Goal: Task Accomplishment & Management: Complete application form

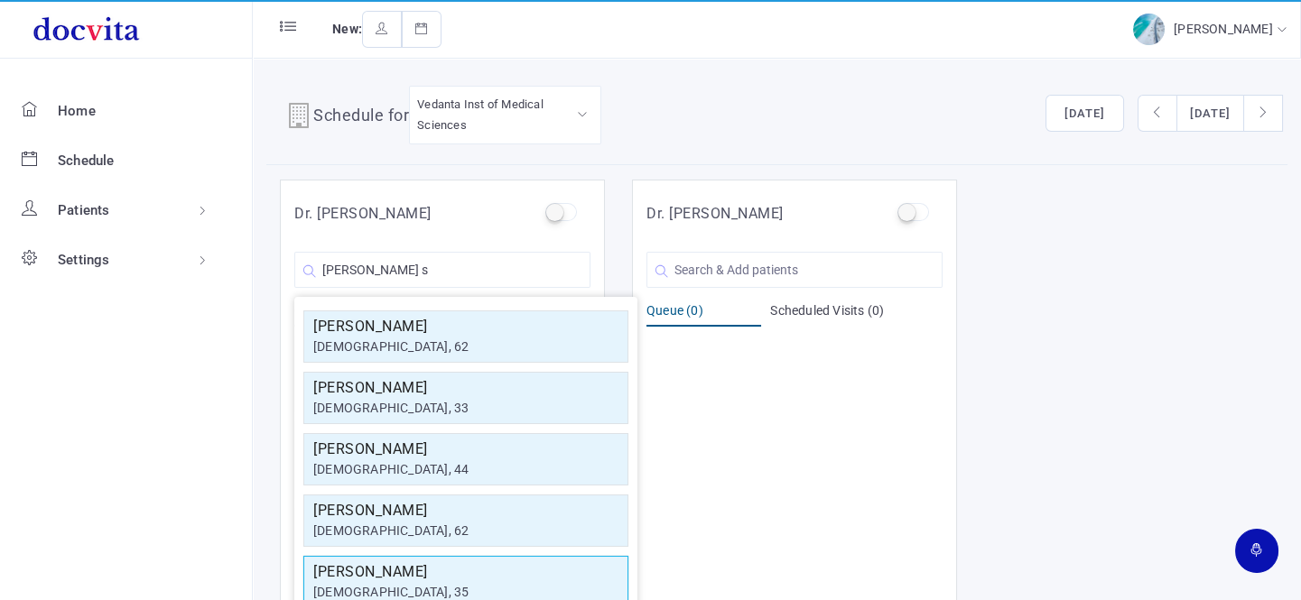
type input "[PERSON_NAME] s"
click at [384, 596] on div "[DEMOGRAPHIC_DATA], 35" at bounding box center [465, 592] width 305 height 19
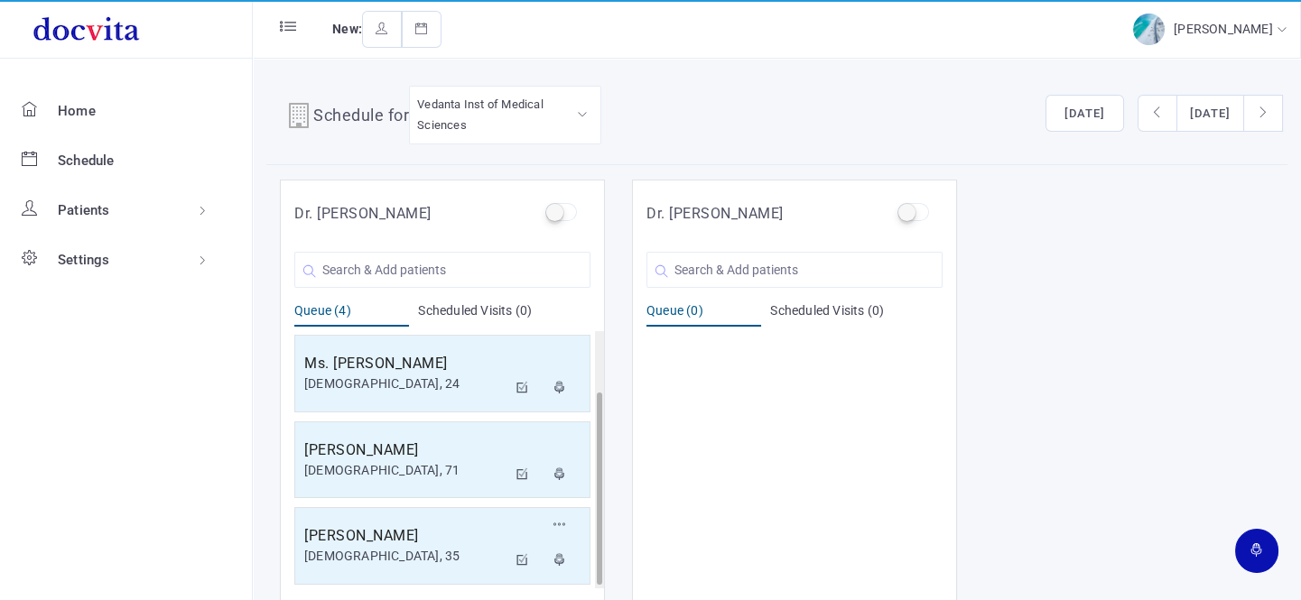
scroll to position [14, 0]
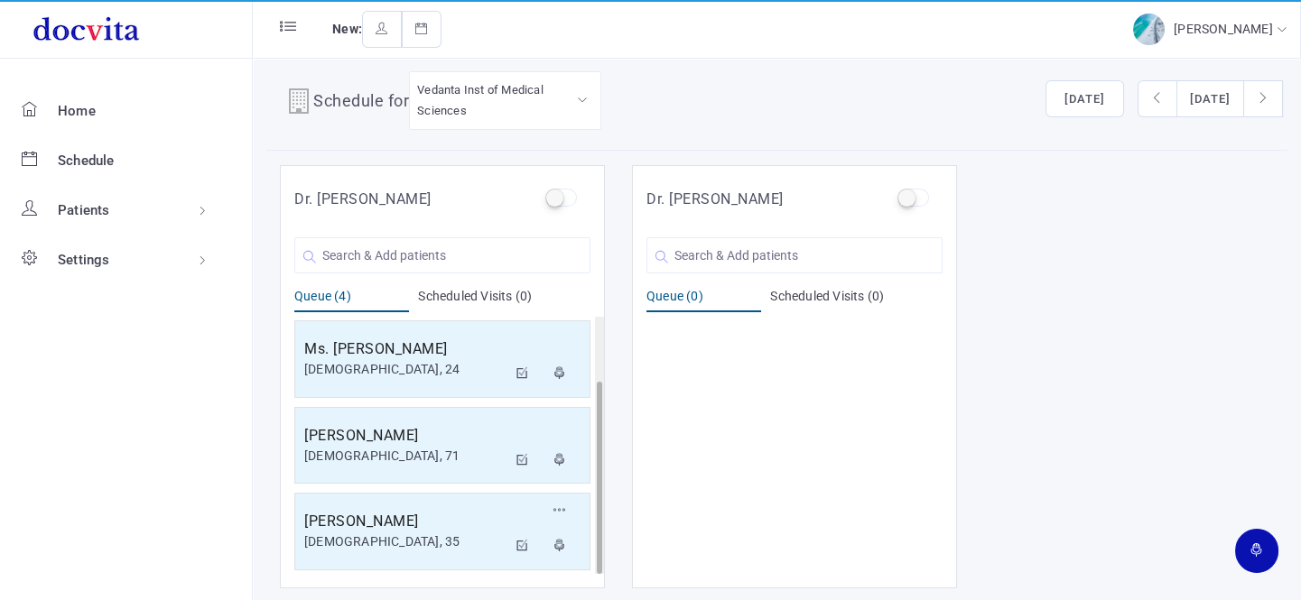
click at [402, 539] on div "[DEMOGRAPHIC_DATA], 35" at bounding box center [405, 541] width 202 height 19
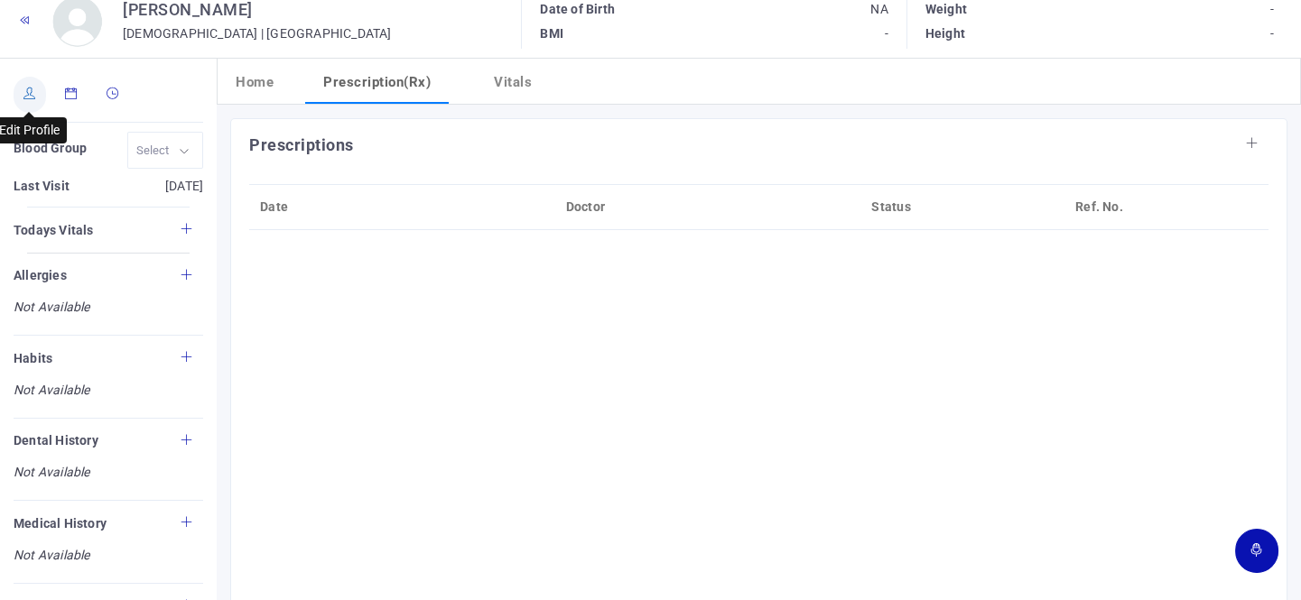
click at [24, 97] on icon at bounding box center [29, 94] width 13 height 12
type input "[PERSON_NAME]"
type input "35"
type input "[GEOGRAPHIC_DATA]"
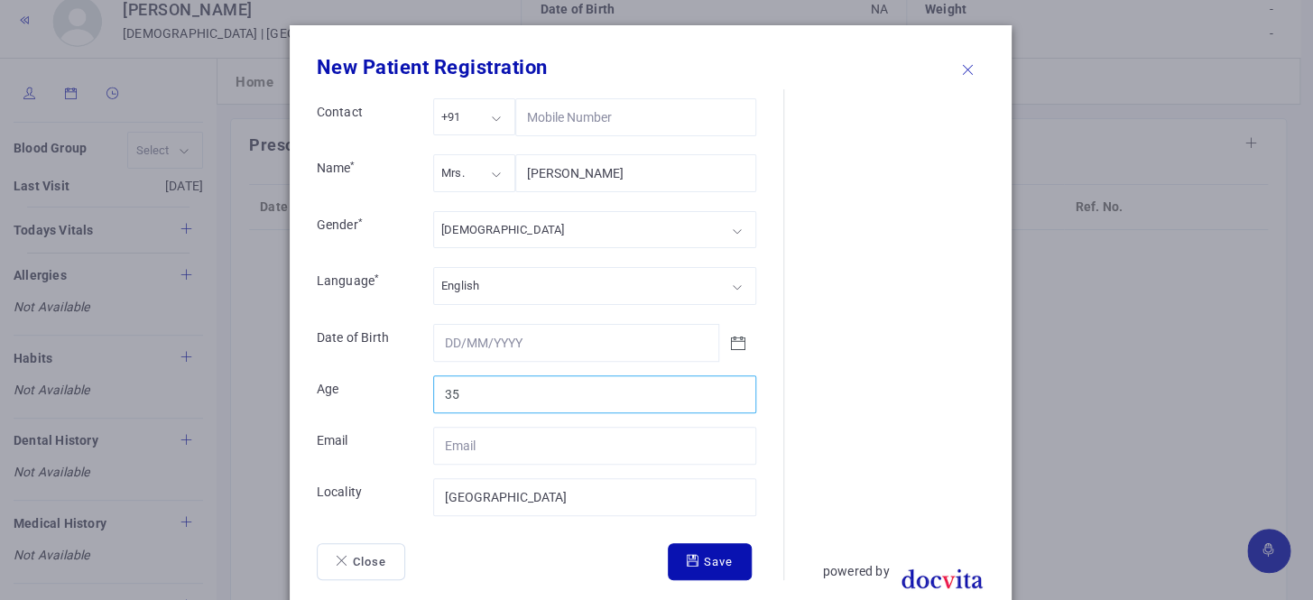
click at [475, 385] on input "35" at bounding box center [594, 394] width 323 height 38
type input "3"
type input "40"
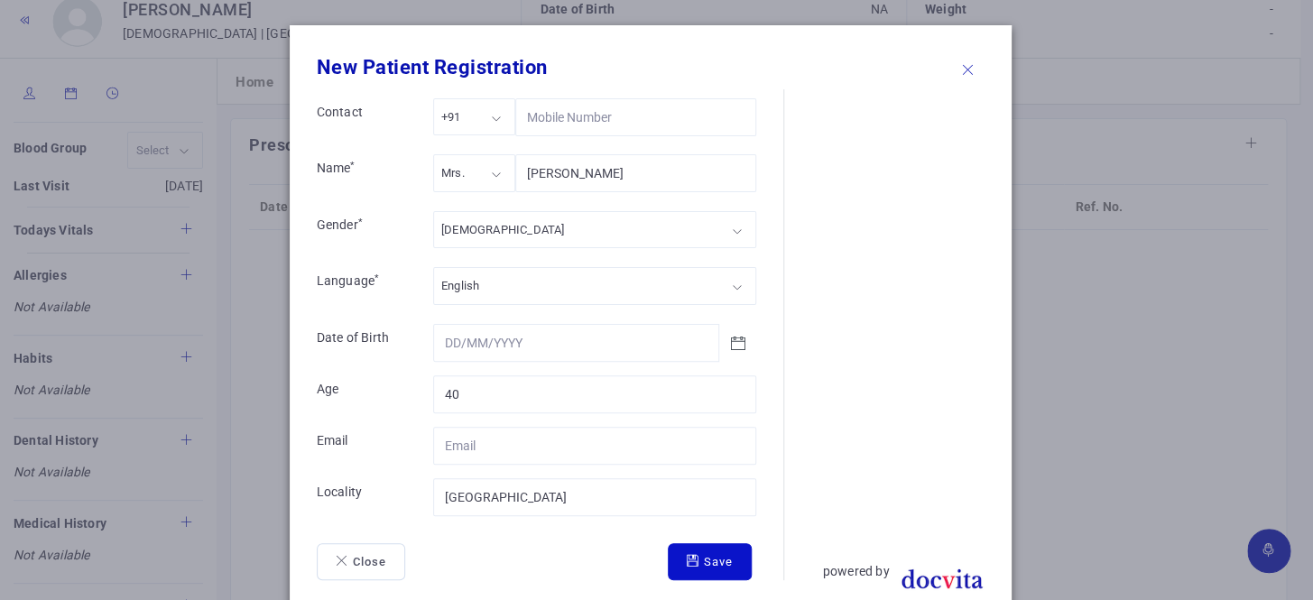
click at [698, 546] on button "Save" at bounding box center [710, 562] width 84 height 38
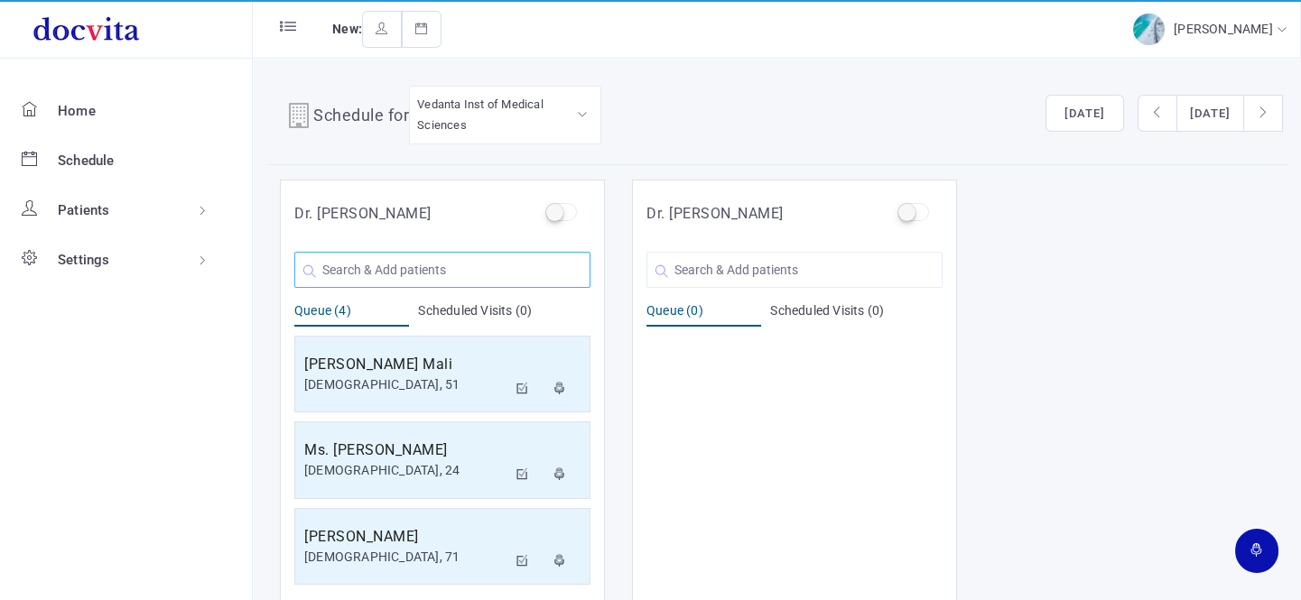
click at [431, 268] on input "text" at bounding box center [442, 270] width 296 height 36
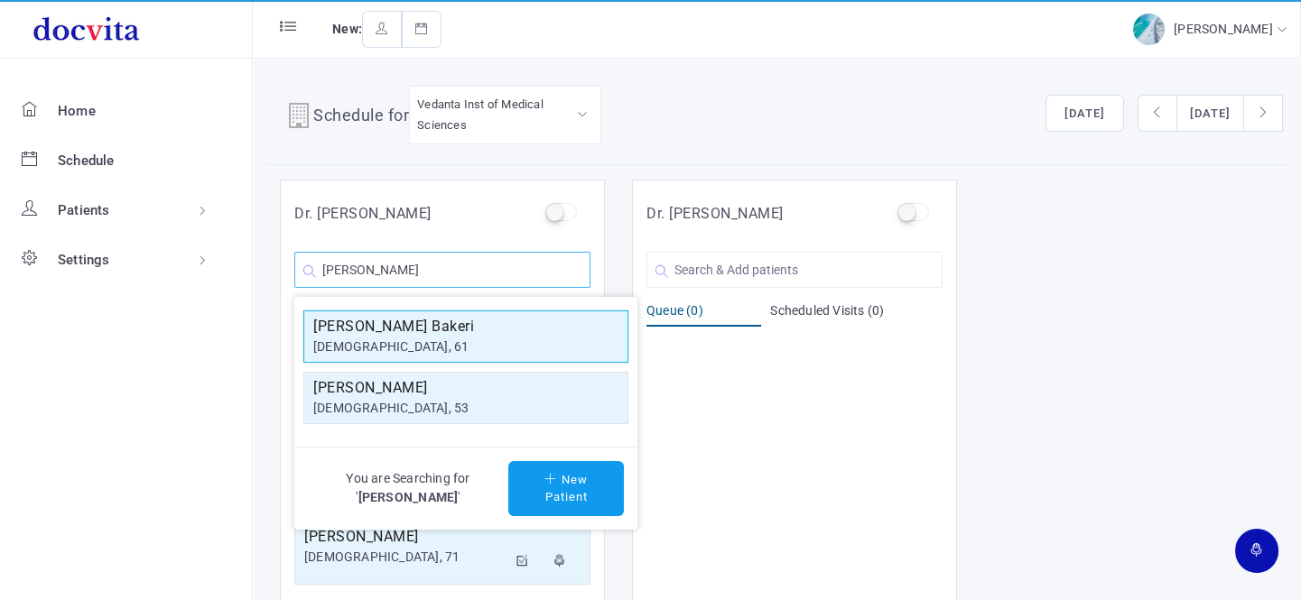
type input "[PERSON_NAME]"
click at [414, 330] on h5 "[PERSON_NAME] Bakeri" at bounding box center [465, 327] width 305 height 22
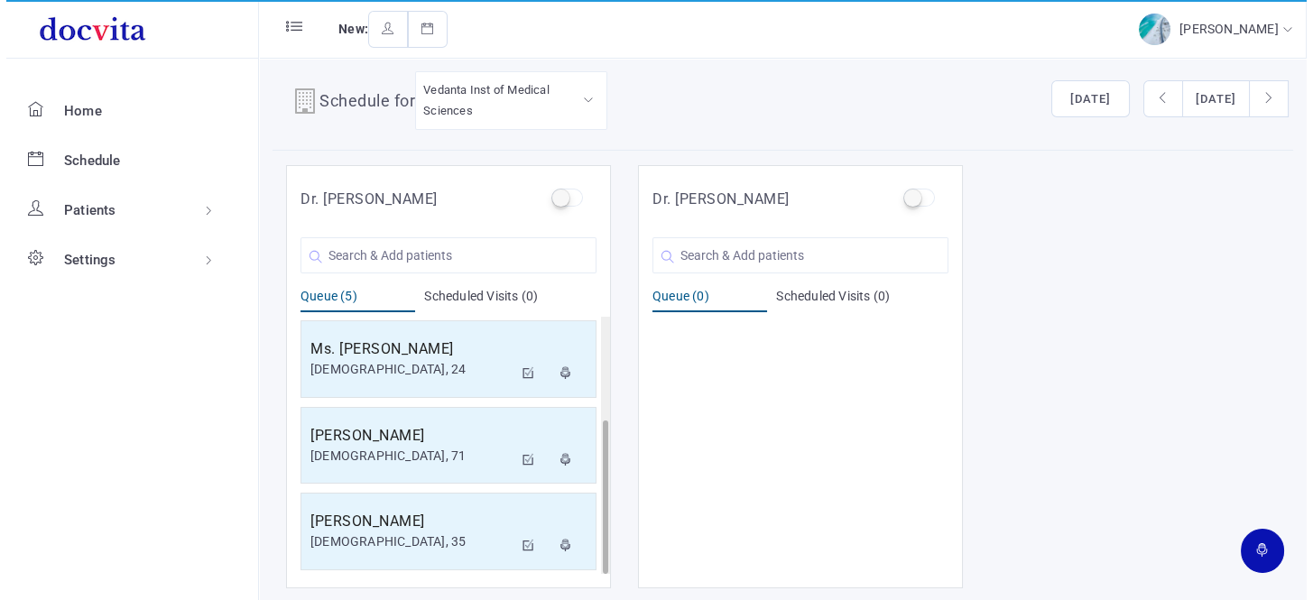
scroll to position [172, 0]
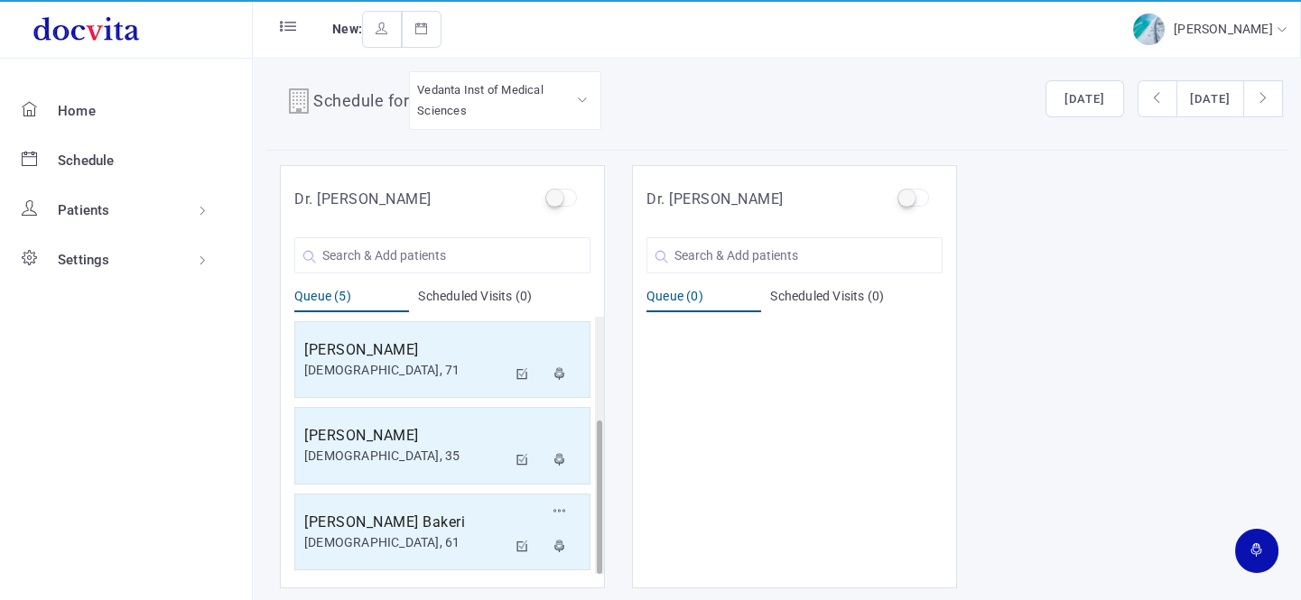
click at [443, 514] on h5 "[PERSON_NAME] Bakeri" at bounding box center [405, 523] width 202 height 22
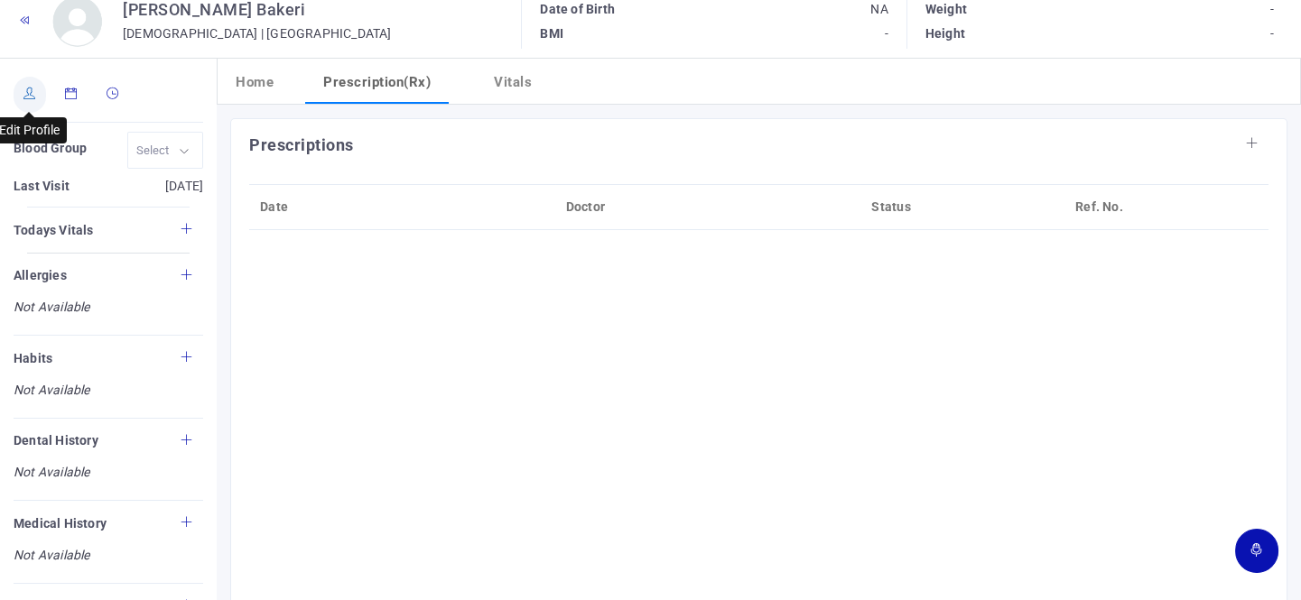
click at [35, 101] on link at bounding box center [30, 95] width 32 height 36
type input "[PERSON_NAME] Bakeri"
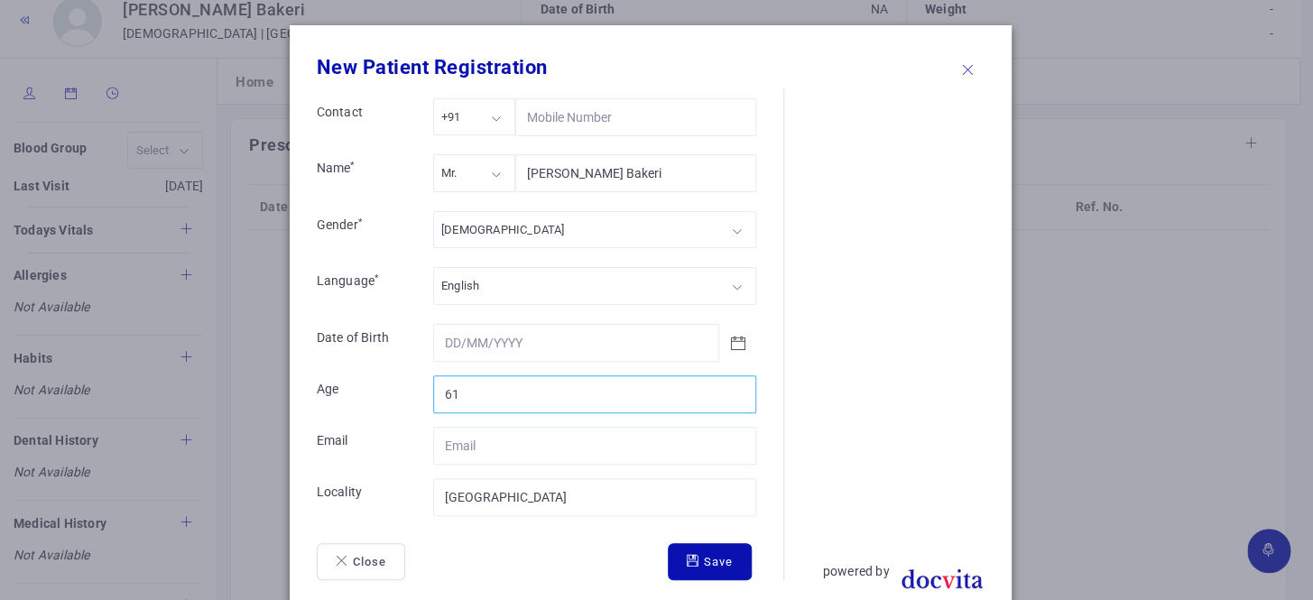
click at [488, 402] on input "61" at bounding box center [594, 394] width 323 height 38
type input "64"
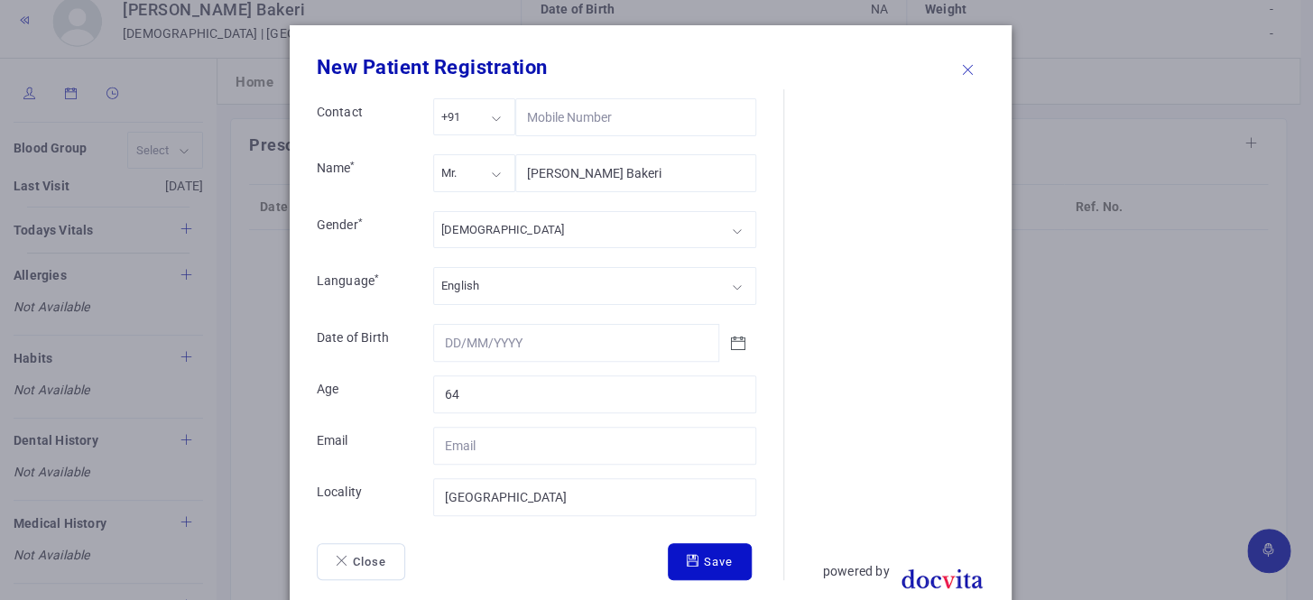
click at [683, 551] on button "Save" at bounding box center [710, 562] width 84 height 38
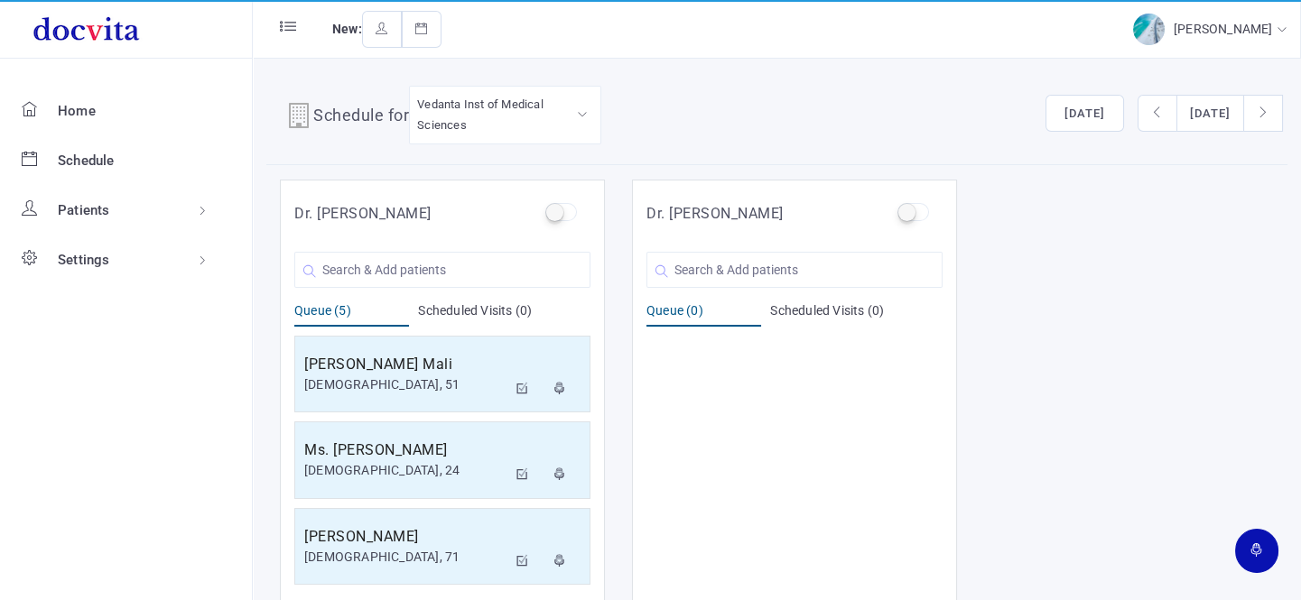
drag, startPoint x: 67, startPoint y: 16, endPoint x: 877, endPoint y: 453, distance: 920.7
click at [590, 453] on div at bounding box center [442, 459] width 296 height 257
click at [347, 273] on input "text" at bounding box center [442, 270] width 296 height 36
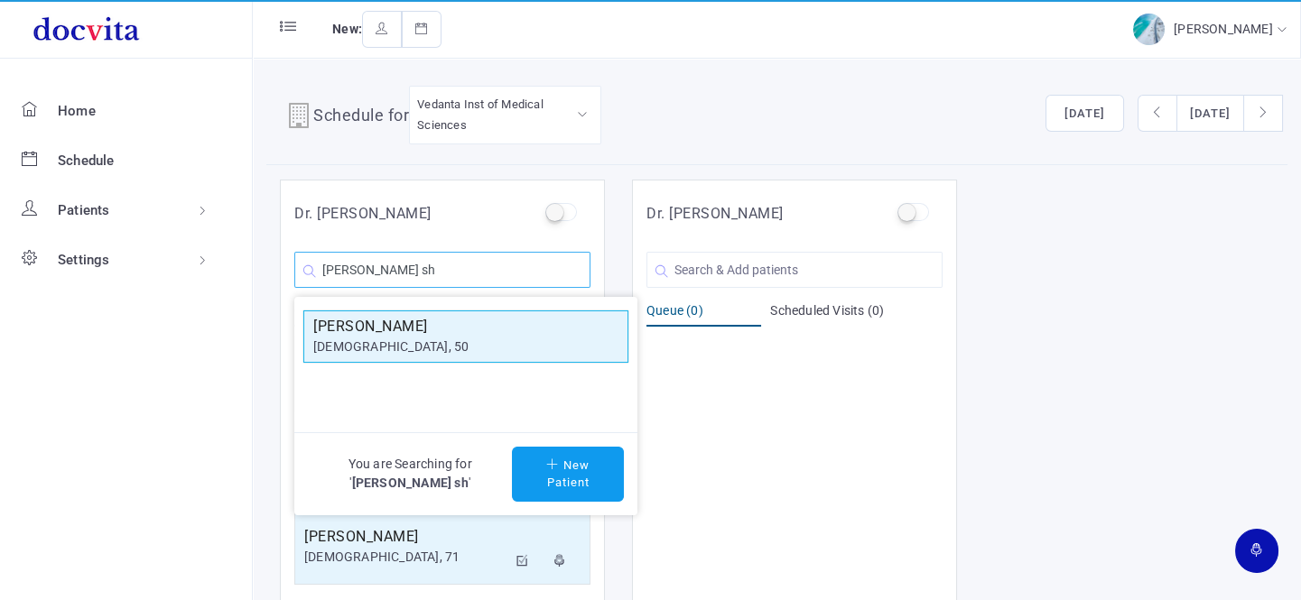
type input "[PERSON_NAME] sh"
click at [453, 334] on h5 "[PERSON_NAME]" at bounding box center [465, 327] width 305 height 22
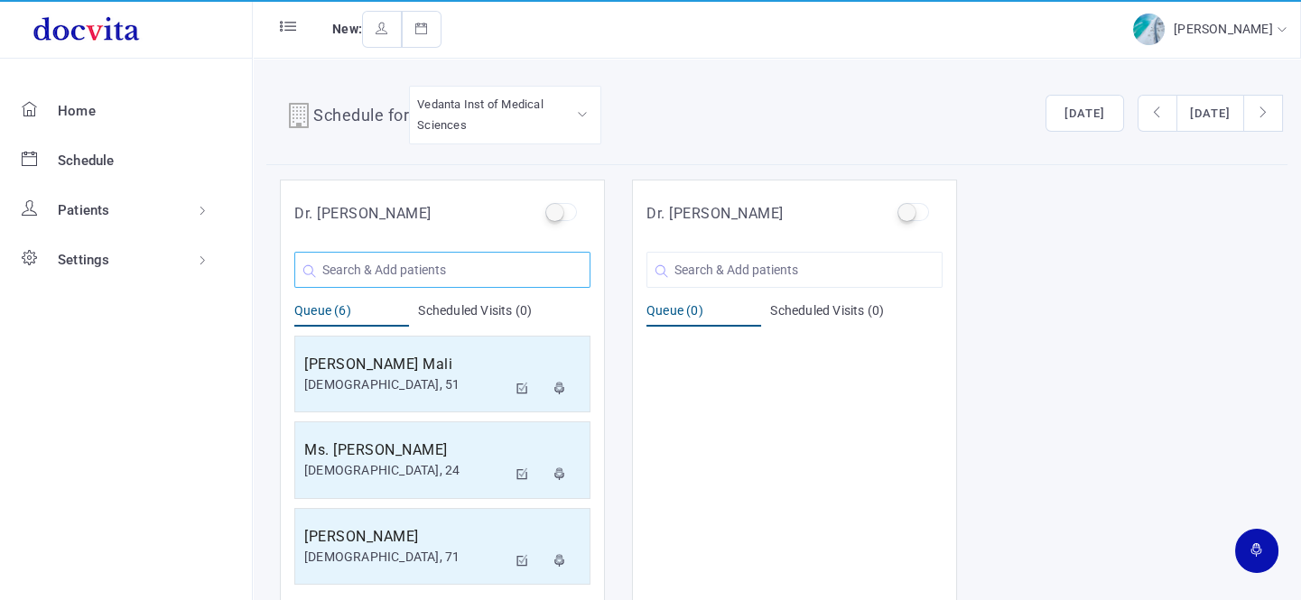
click at [468, 284] on input "text" at bounding box center [442, 270] width 296 height 36
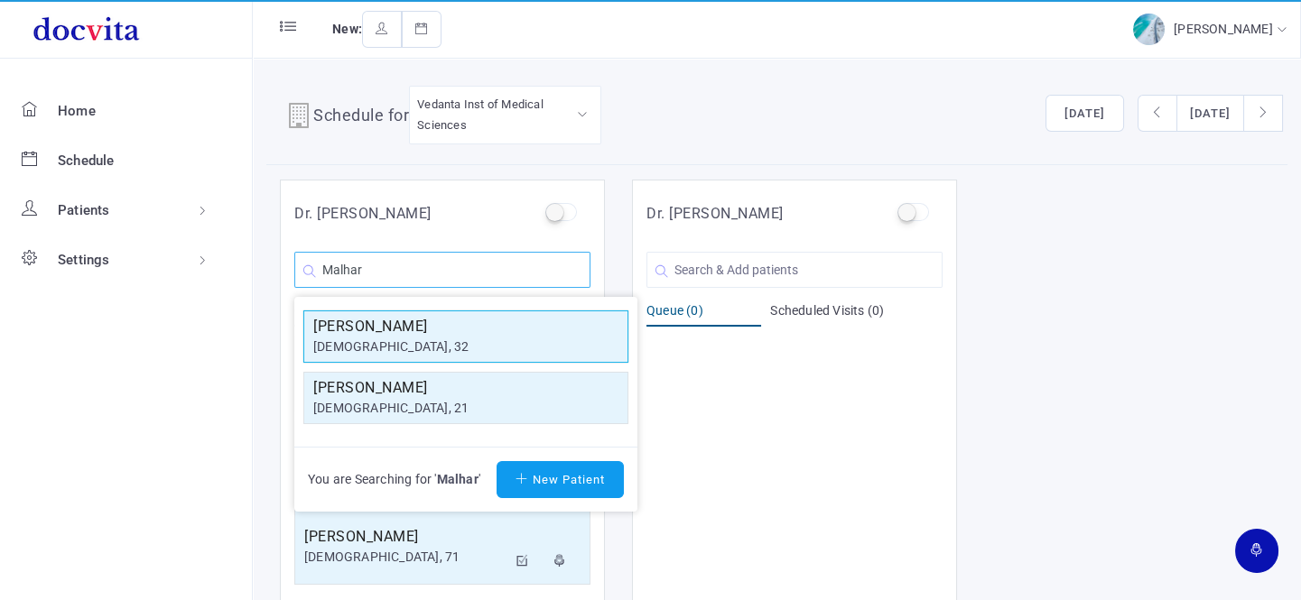
type input "Malhar"
click at [413, 316] on h5 "[PERSON_NAME]" at bounding box center [465, 327] width 305 height 22
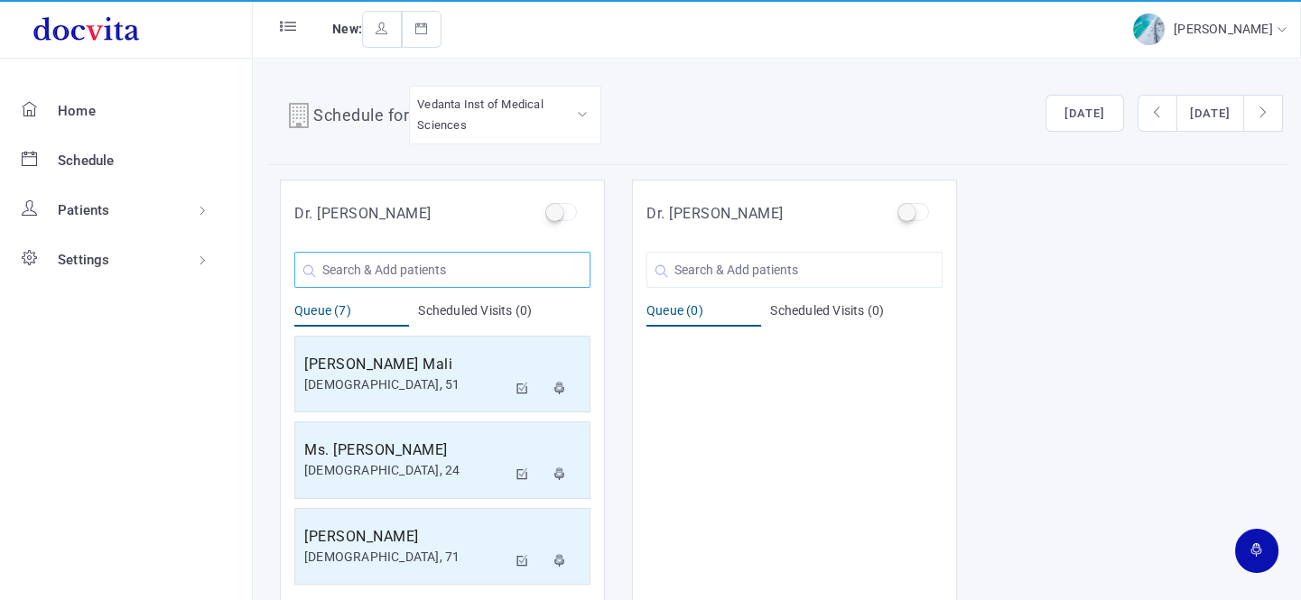
click at [352, 262] on input "text" at bounding box center [442, 270] width 296 height 36
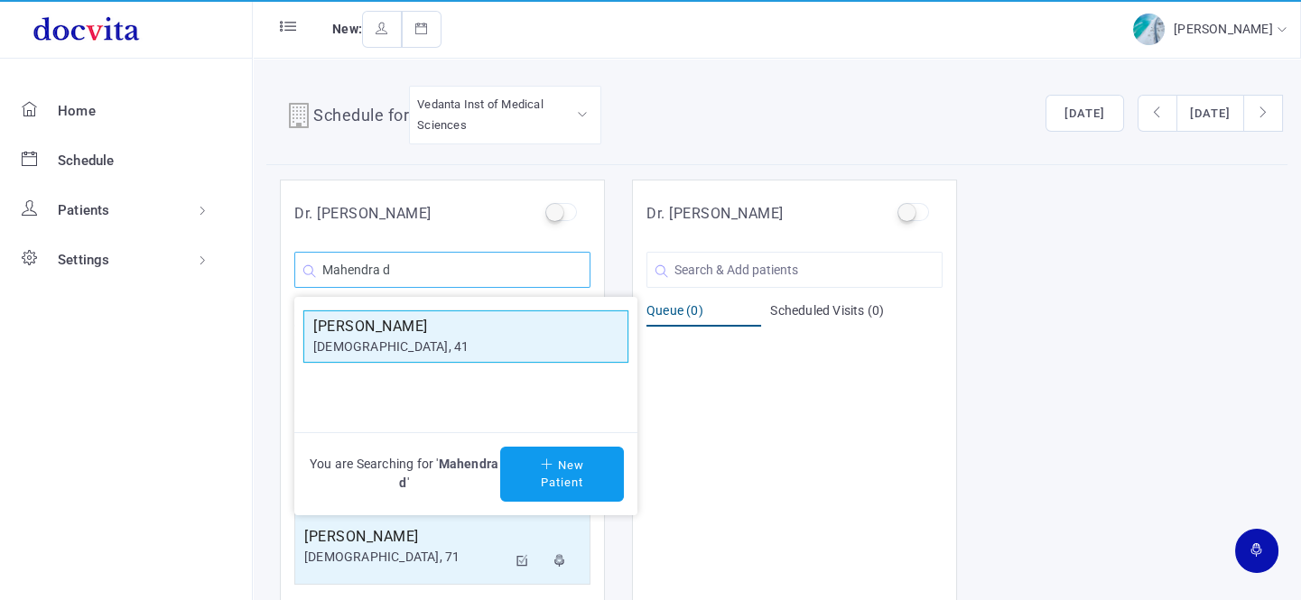
type input "Mahendra d"
click at [383, 329] on h5 "[PERSON_NAME]" at bounding box center [465, 327] width 305 height 22
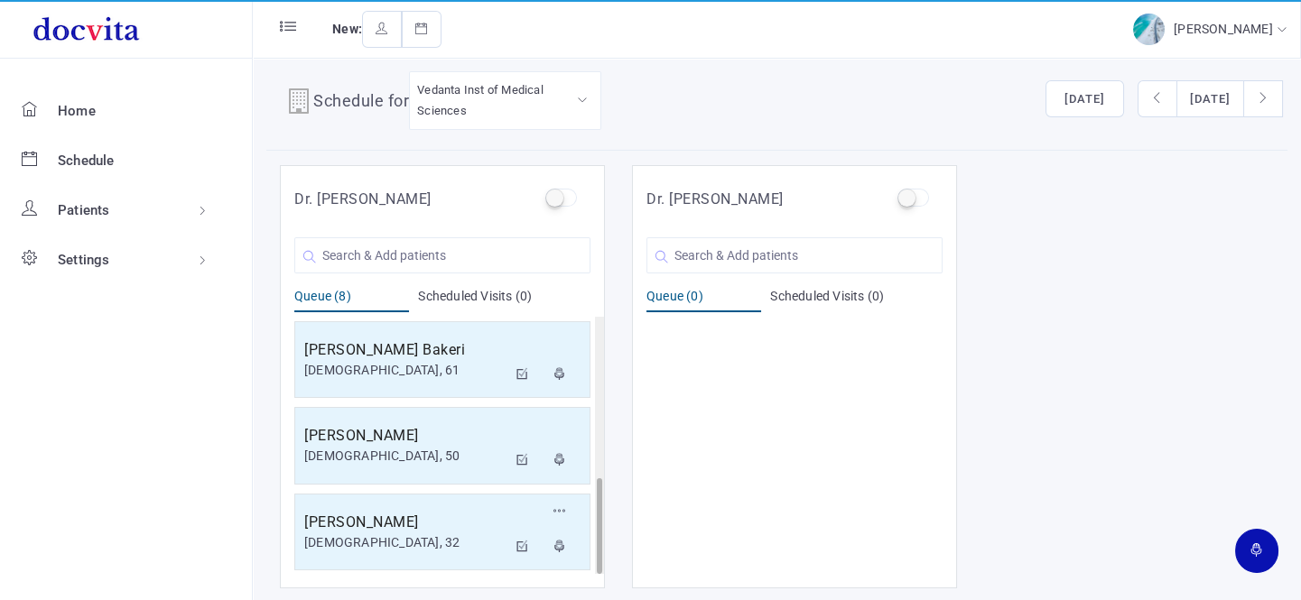
scroll to position [431, 0]
click at [360, 545] on div "[DEMOGRAPHIC_DATA], 41" at bounding box center [405, 541] width 202 height 19
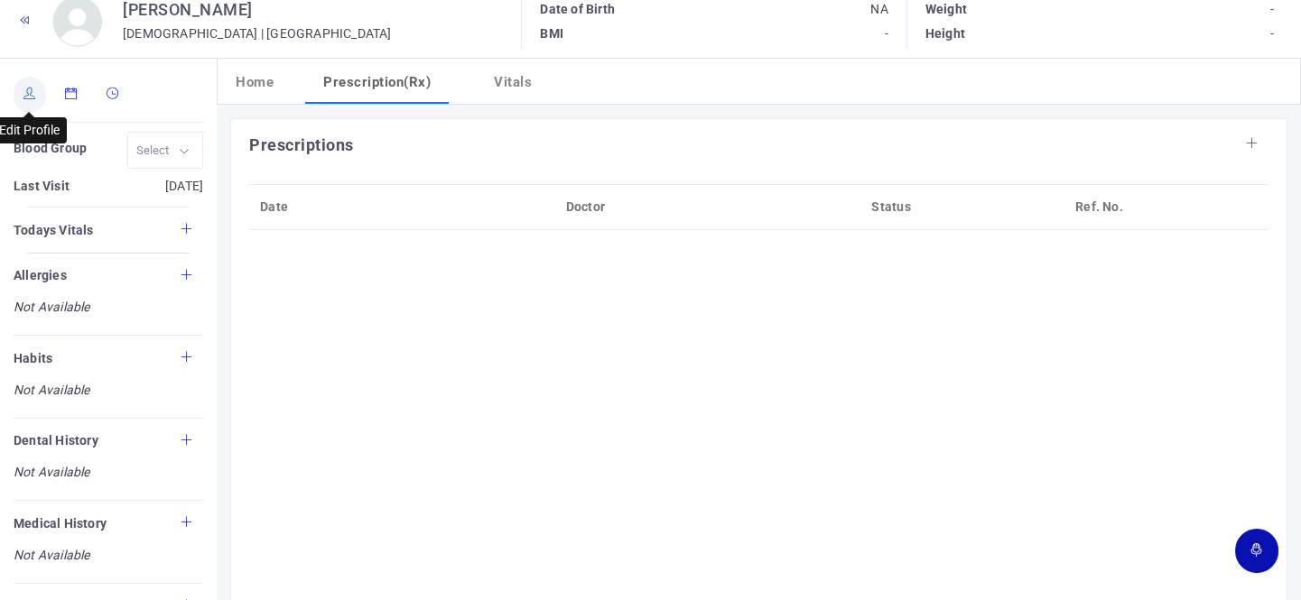
click at [32, 93] on icon at bounding box center [29, 94] width 13 height 12
type input "[PERSON_NAME]"
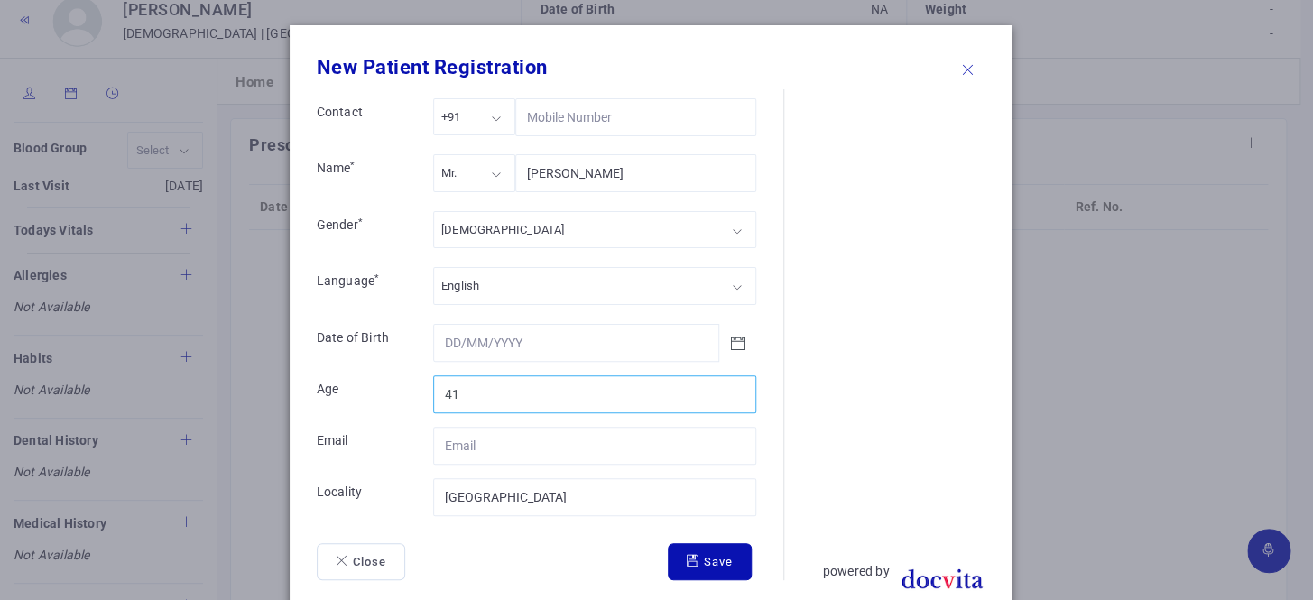
click at [459, 381] on input "41" at bounding box center [594, 394] width 323 height 38
type input "4"
type input "50"
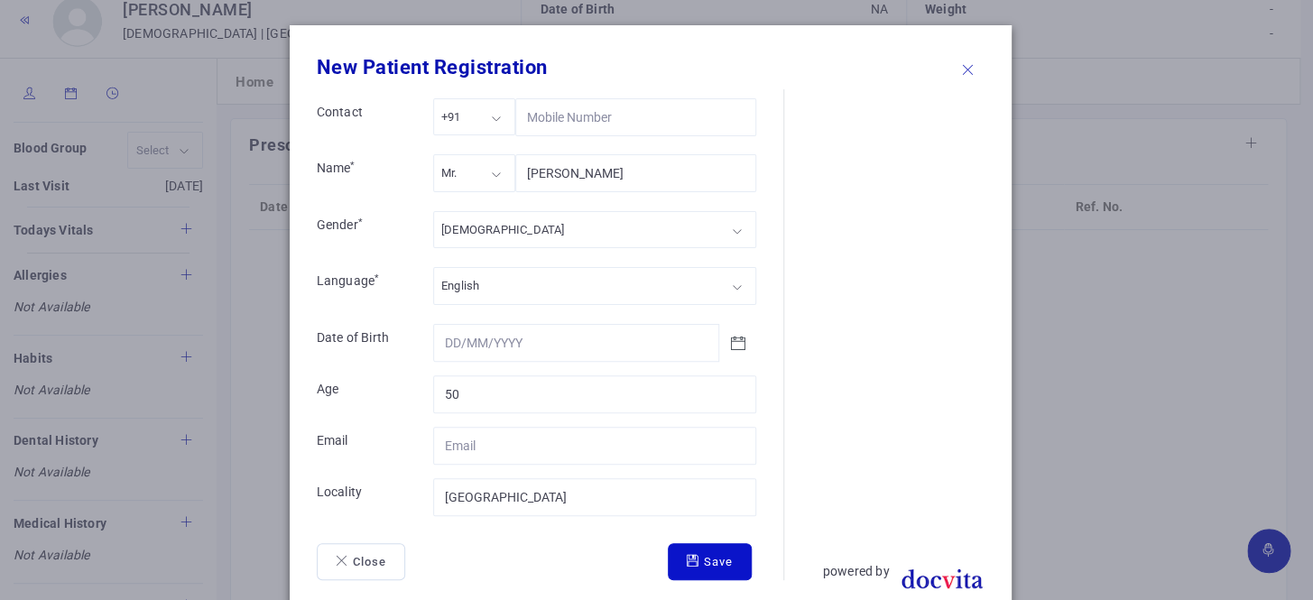
click at [680, 550] on button "Save" at bounding box center [710, 562] width 84 height 38
